Goal: Find specific page/section: Find specific page/section

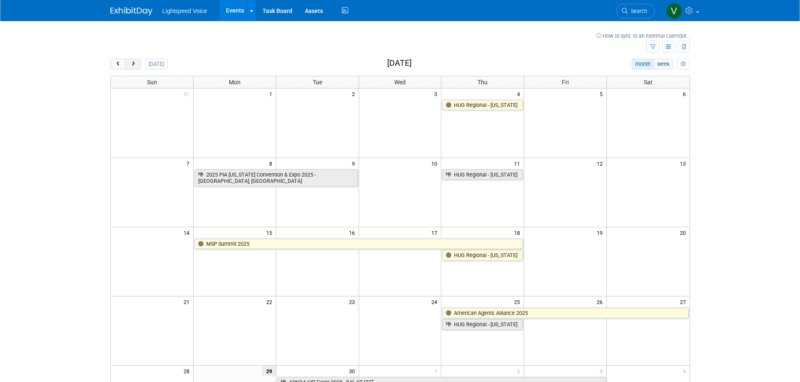
click at [137, 64] on button "next" at bounding box center [134, 64] width 16 height 11
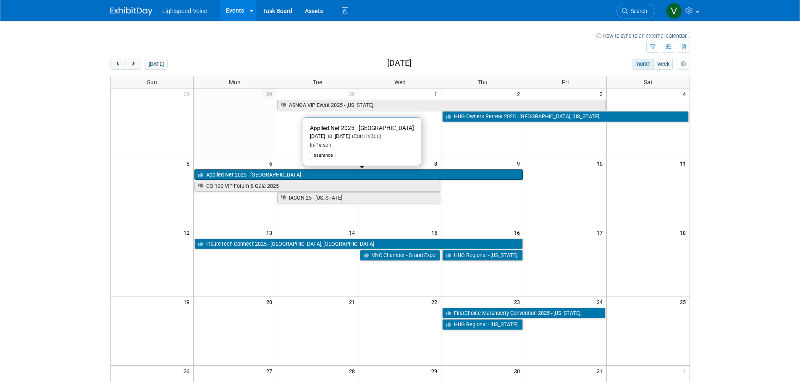
click at [290, 175] on link "Applied Net 2025 - [GEOGRAPHIC_DATA]" at bounding box center [358, 175] width 328 height 11
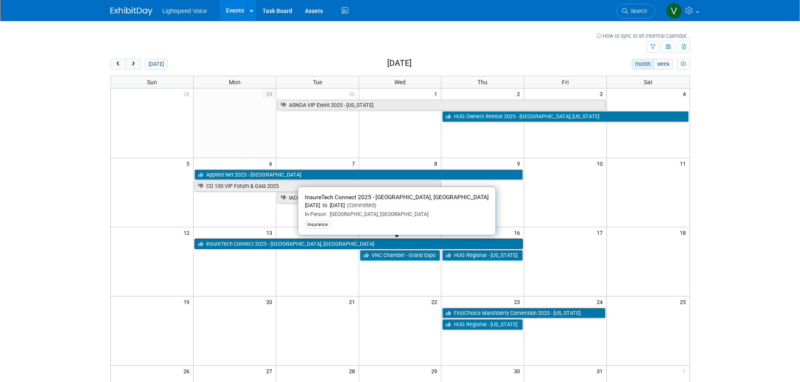
click at [265, 244] on link "InsureTech Connect 2025 - [GEOGRAPHIC_DATA], [GEOGRAPHIC_DATA]" at bounding box center [358, 244] width 328 height 11
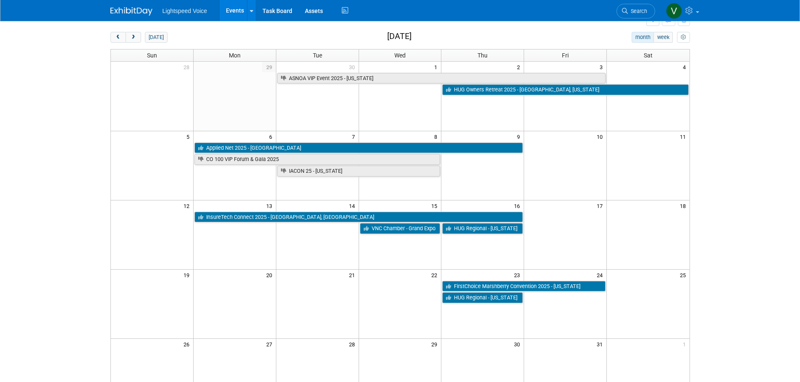
scroll to position [42, 0]
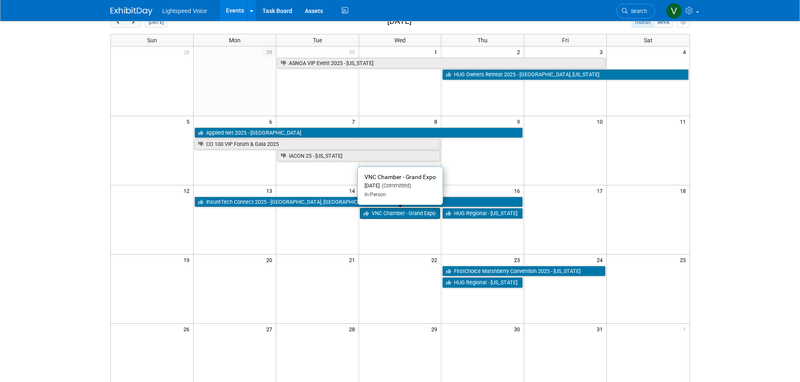
click at [390, 215] on link "VNC Chamber - Grand Expo" at bounding box center [400, 213] width 81 height 11
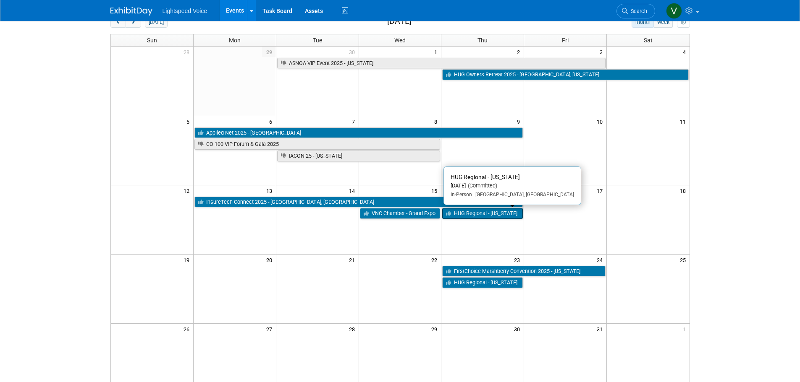
click at [480, 213] on link "HUG Regional - [US_STATE]" at bounding box center [482, 213] width 81 height 11
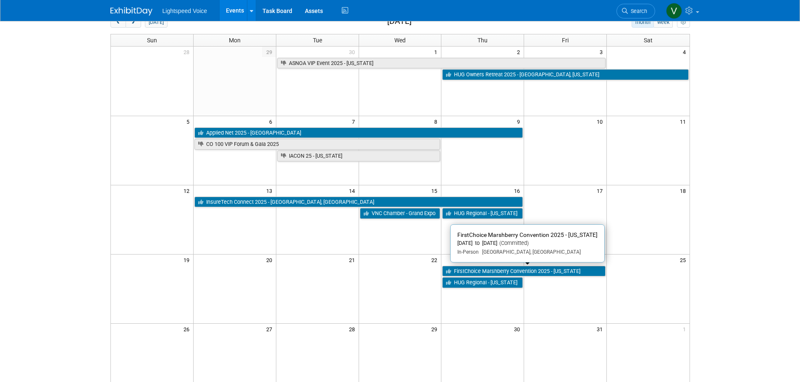
click at [495, 270] on link "FirstChoice Marshberry Convention 2025 - [US_STATE]" at bounding box center [523, 271] width 163 height 11
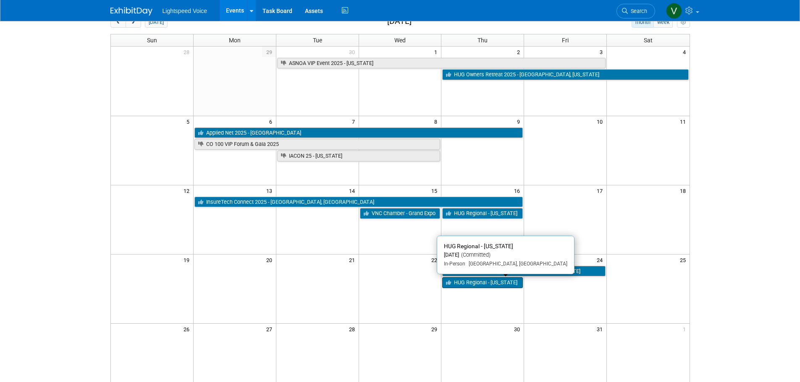
click at [464, 287] on link "HUG Regional - [US_STATE]" at bounding box center [482, 283] width 81 height 11
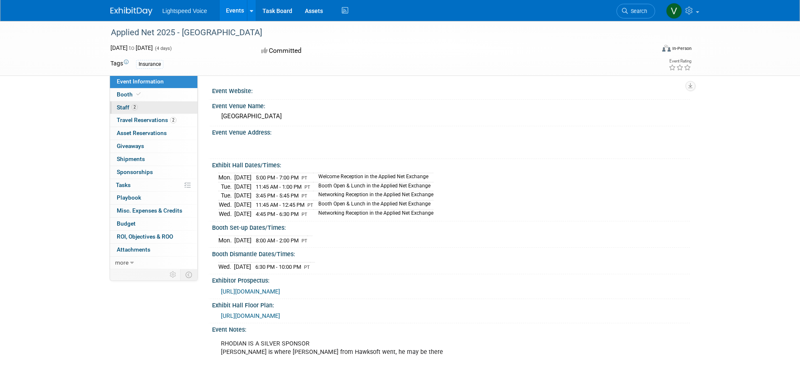
click at [132, 107] on span "2" at bounding box center [134, 107] width 6 height 6
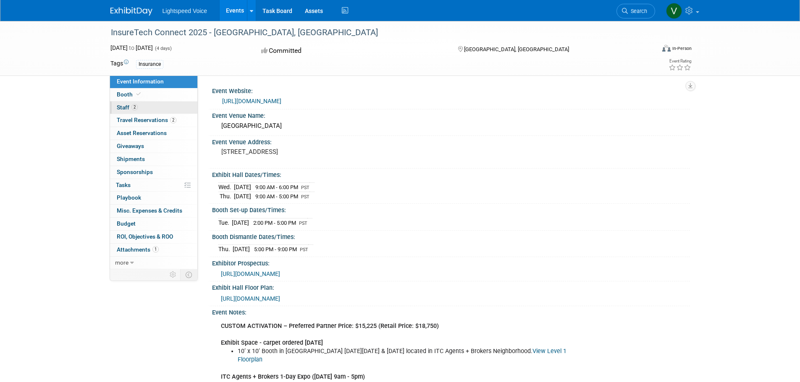
click at [127, 110] on span "Staff 2" at bounding box center [127, 107] width 21 height 7
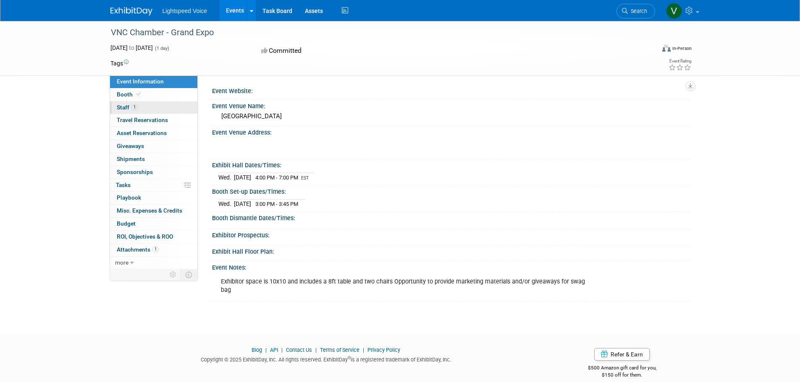
click at [123, 107] on span "Staff 1" at bounding box center [127, 107] width 21 height 7
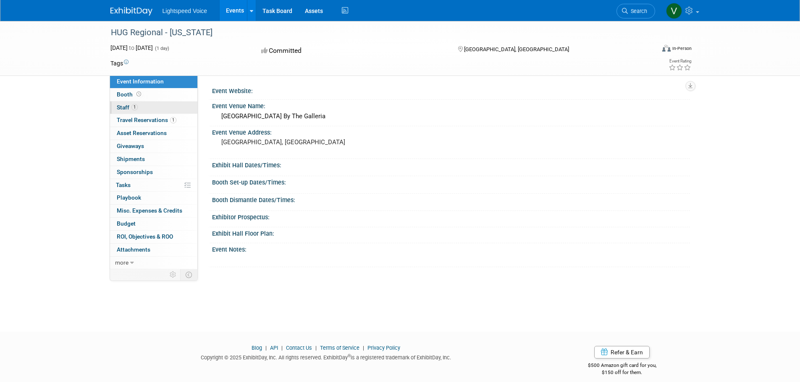
click at [125, 102] on link "1 Staff 1" at bounding box center [153, 108] width 87 height 13
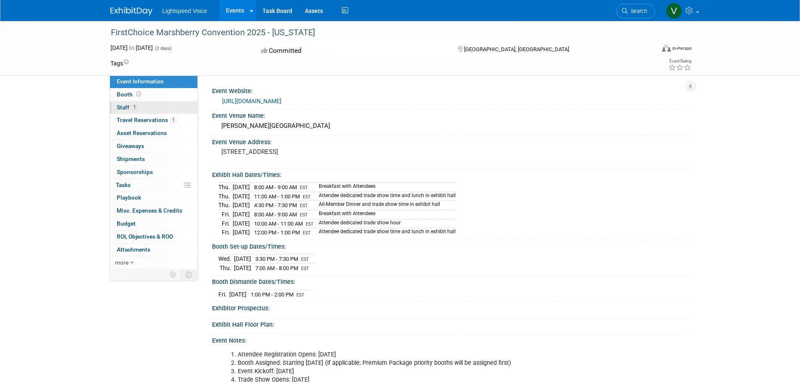
click at [119, 105] on span "Staff 1" at bounding box center [127, 107] width 21 height 7
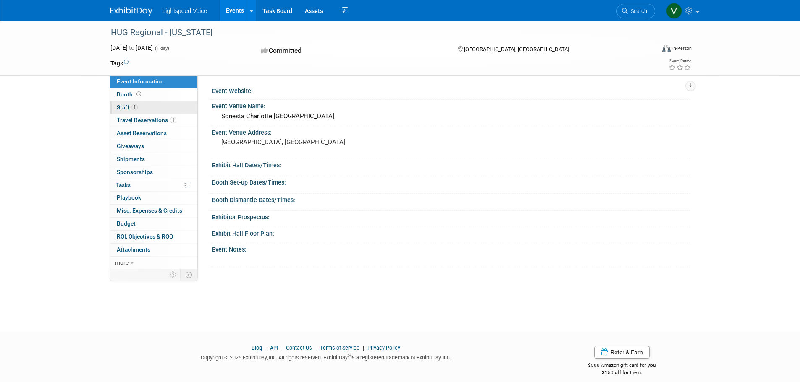
click at [120, 107] on span "Staff 1" at bounding box center [127, 107] width 21 height 7
